Goal: Transaction & Acquisition: Download file/media

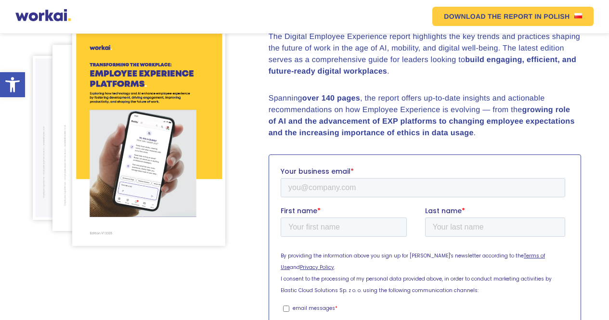
scroll to position [155, 0]
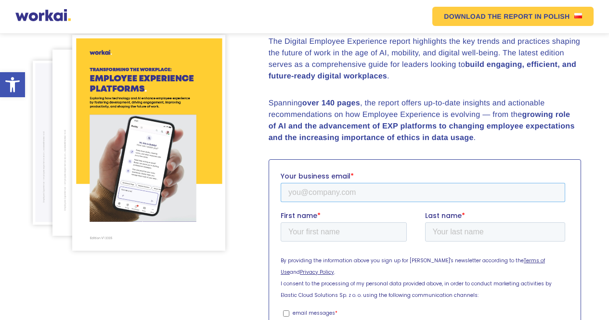
click at [328, 190] on input "Your business email *" at bounding box center [422, 192] width 285 height 19
type input "[EMAIL_ADDRESS][DOMAIN_NAME]"
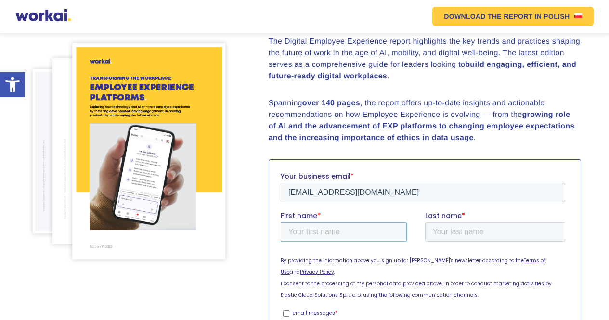
scroll to position [164, 0]
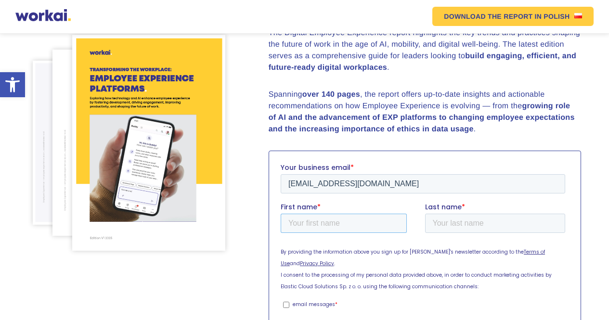
drag, startPoint x: 339, startPoint y: 223, endPoint x: 339, endPoint y: 232, distance: 8.7
click at [339, 232] on input "First name *" at bounding box center [343, 222] width 126 height 19
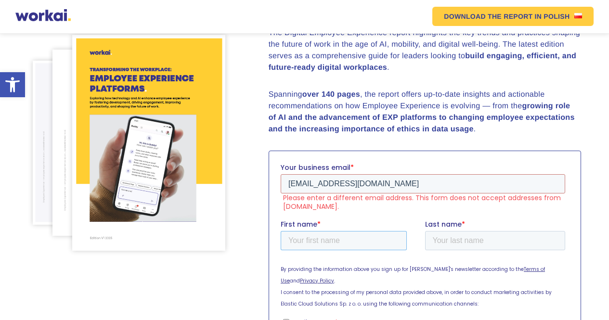
type input "Rod"
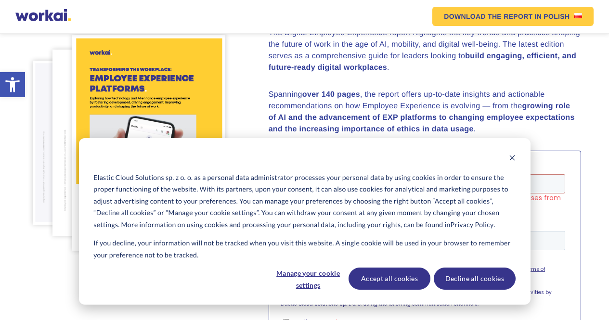
click at [468, 263] on div "Elastic Cloud Solutions sp. z o. o. as a personal data administrator processes …" at bounding box center [305, 221] width 452 height 167
click at [512, 157] on icon "Dismiss cookie banner" at bounding box center [512, 158] width 7 height 7
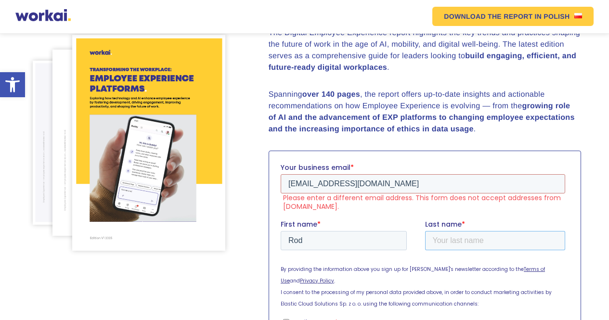
click at [456, 241] on input "Last name *" at bounding box center [495, 240] width 141 height 19
type input "Nkepu"
drag, startPoint x: 356, startPoint y: 185, endPoint x: 550, endPoint y: 386, distance: 279.3
click at [280, 199] on html "Your business email * [EMAIL_ADDRESS][DOMAIN_NAME] Please enter a different ema…" at bounding box center [424, 273] width 289 height 223
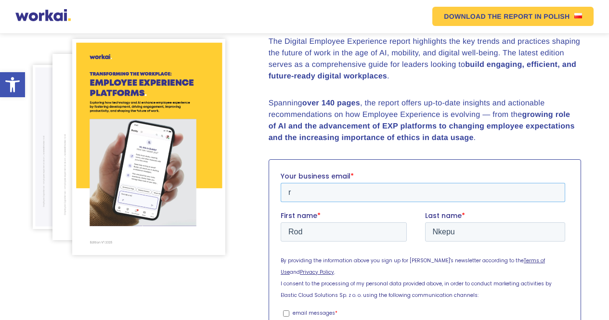
scroll to position [159, 0]
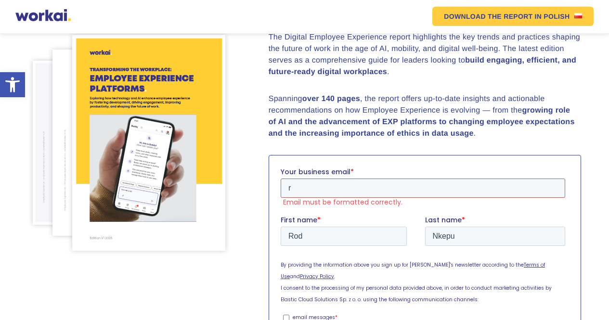
type input "[EMAIL_ADDRESS][PERSON_NAME][DOMAIN_NAME]"
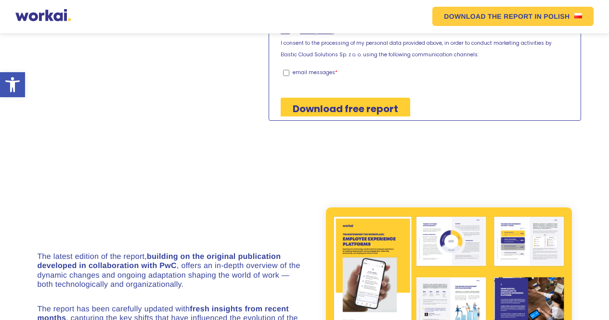
scroll to position [403, 0]
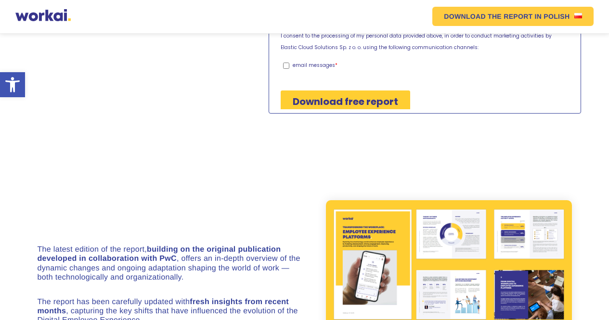
click at [354, 93] on input "Download free report" at bounding box center [345, 102] width 130 height 22
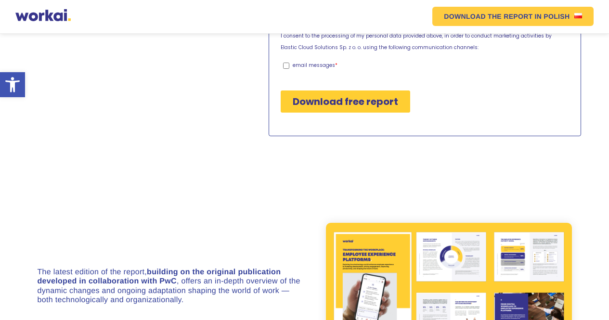
scroll to position [414, 0]
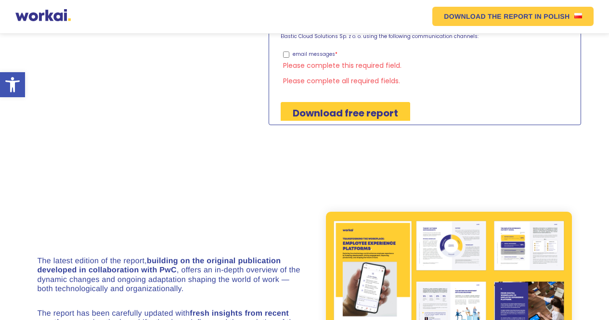
click at [294, 51] on p "email messages" at bounding box center [313, 54] width 42 height 7
click at [289, 52] on input "email messages *" at bounding box center [286, 55] width 6 height 6
checkbox input "true"
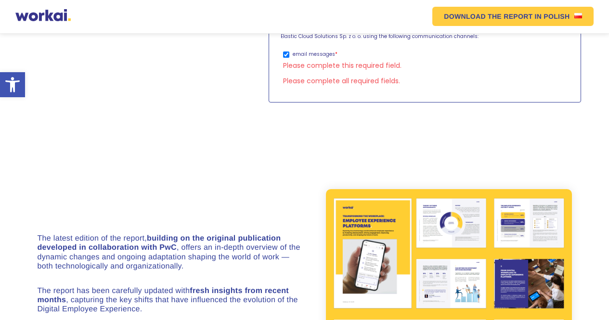
scroll to position [403, 0]
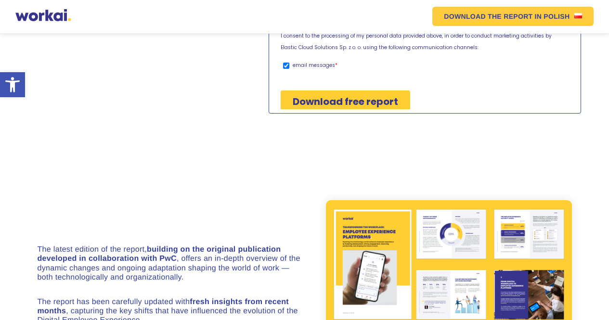
click at [336, 92] on input "Download free report" at bounding box center [345, 102] width 130 height 22
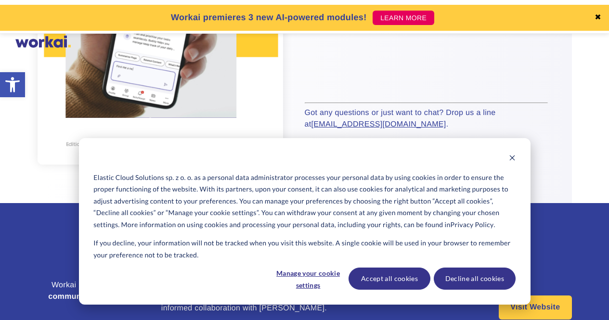
scroll to position [299, 0]
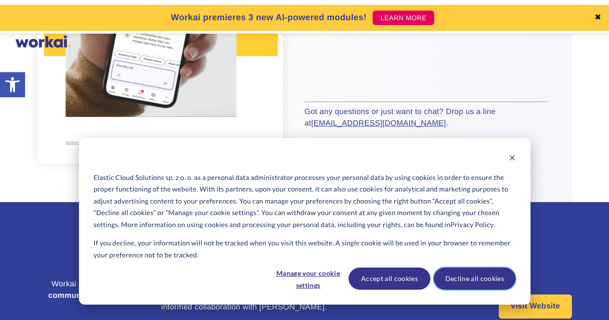
click at [467, 280] on button "Decline all cookies" at bounding box center [475, 279] width 82 height 22
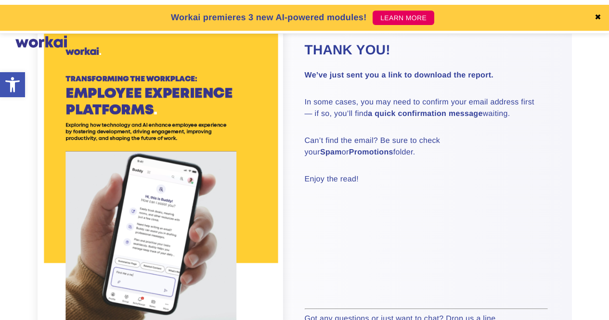
scroll to position [93, 0]
